Goal: Use online tool/utility: Utilize a website feature to perform a specific function

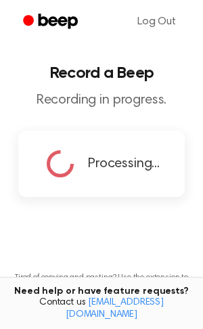
click at [132, 109] on main "Record a Beep Recording in progress. Processing... Tired of copying and pasting…" at bounding box center [101, 190] width 203 height 380
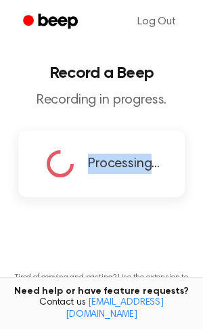
click at [39, 22] on icon "Beep" at bounding box center [58, 21] width 39 height 15
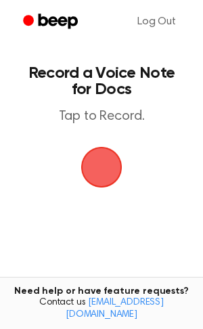
click at [112, 174] on span "button" at bounding box center [102, 167] width 38 height 38
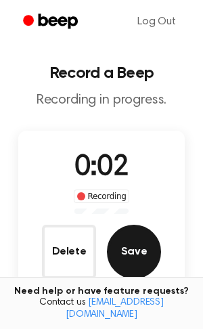
click at [128, 258] on button "Save" at bounding box center [134, 252] width 54 height 54
